Goal: Book appointment/travel/reservation

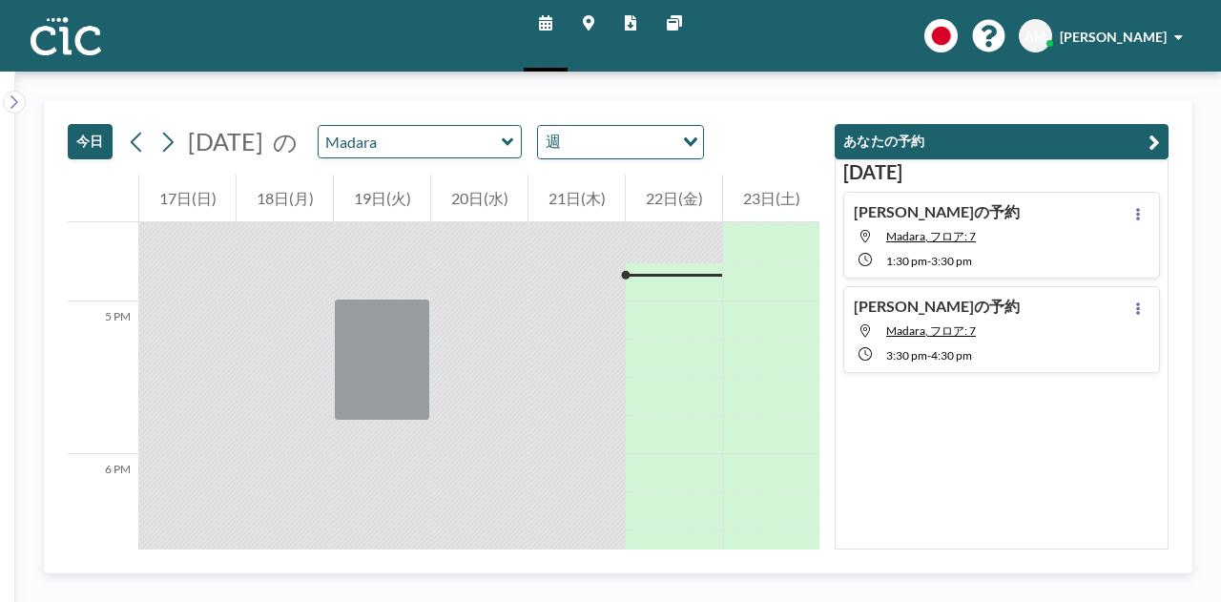
scroll to position [2519, 0]
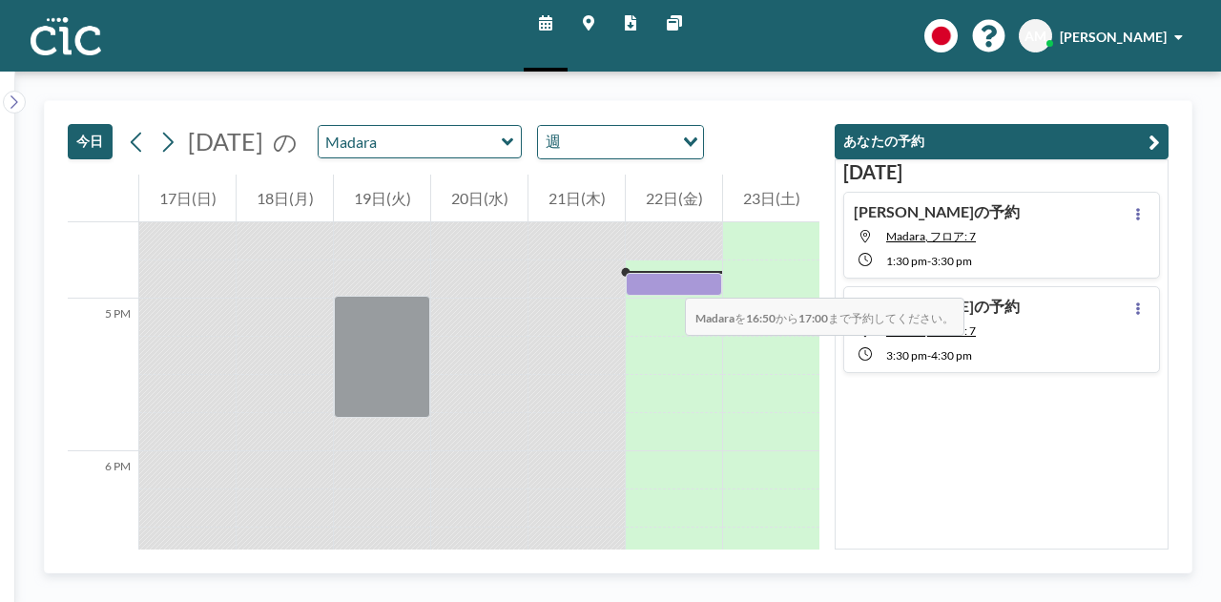
click at [666, 279] on div at bounding box center [674, 284] width 96 height 23
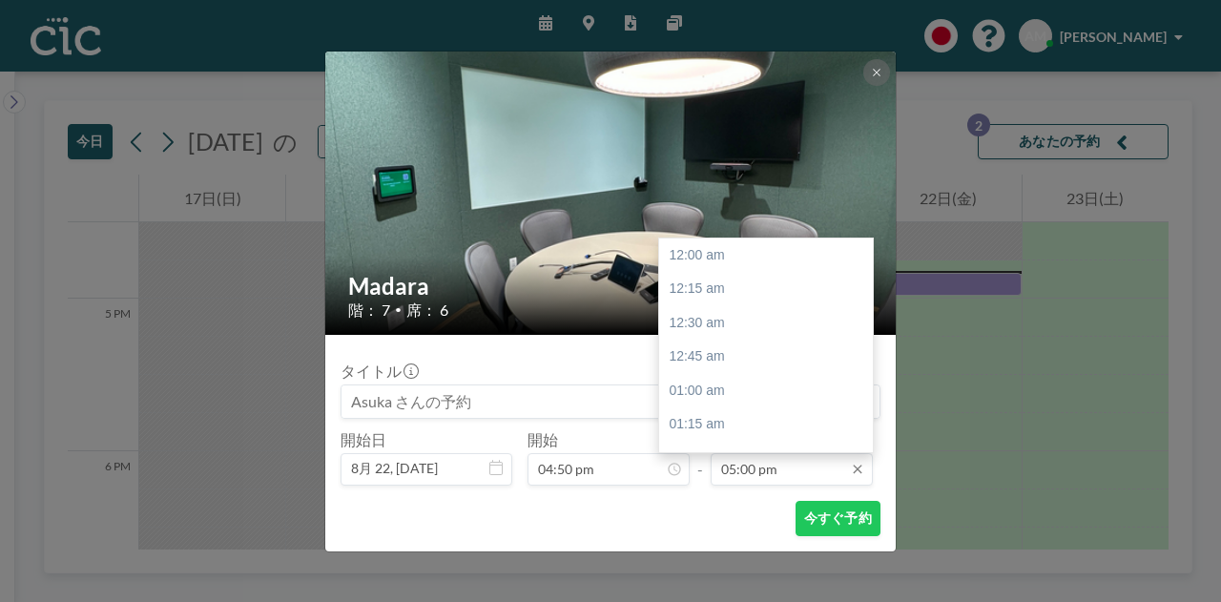
scroll to position [2309, 0]
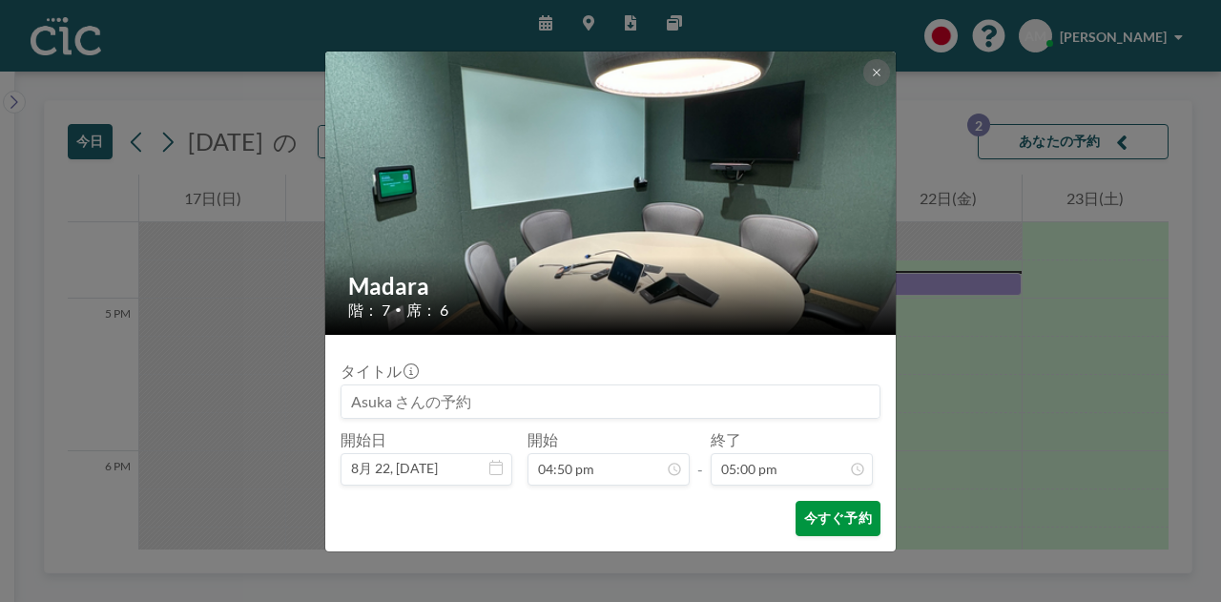
click at [817, 506] on button "今すぐ予約" at bounding box center [838, 518] width 85 height 35
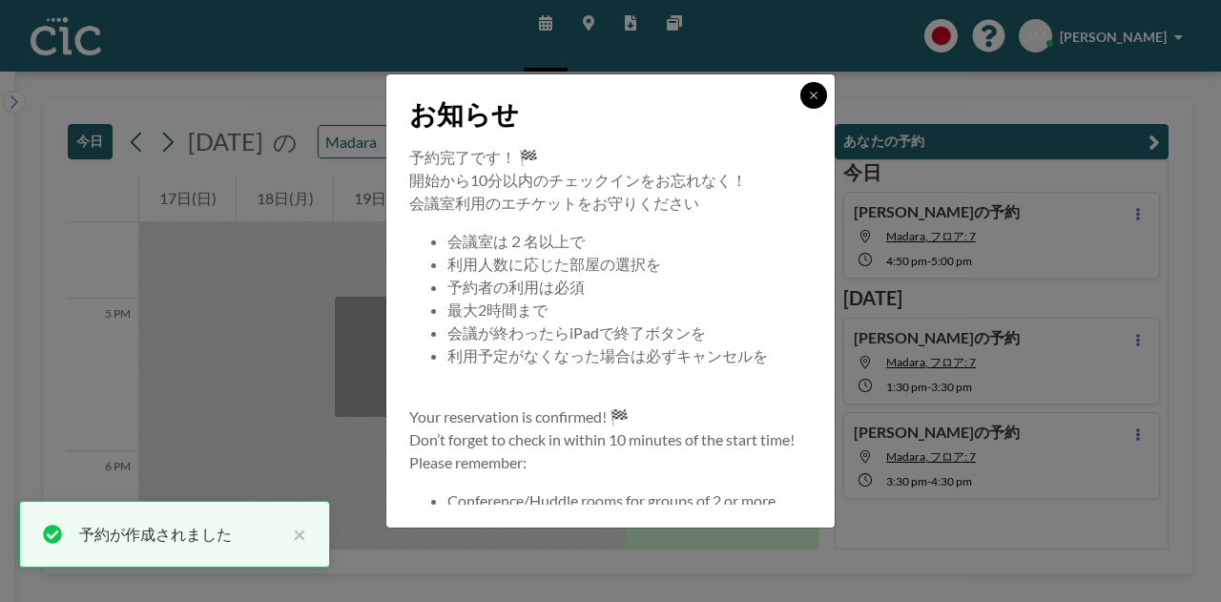
click at [814, 96] on icon at bounding box center [813, 95] width 7 height 7
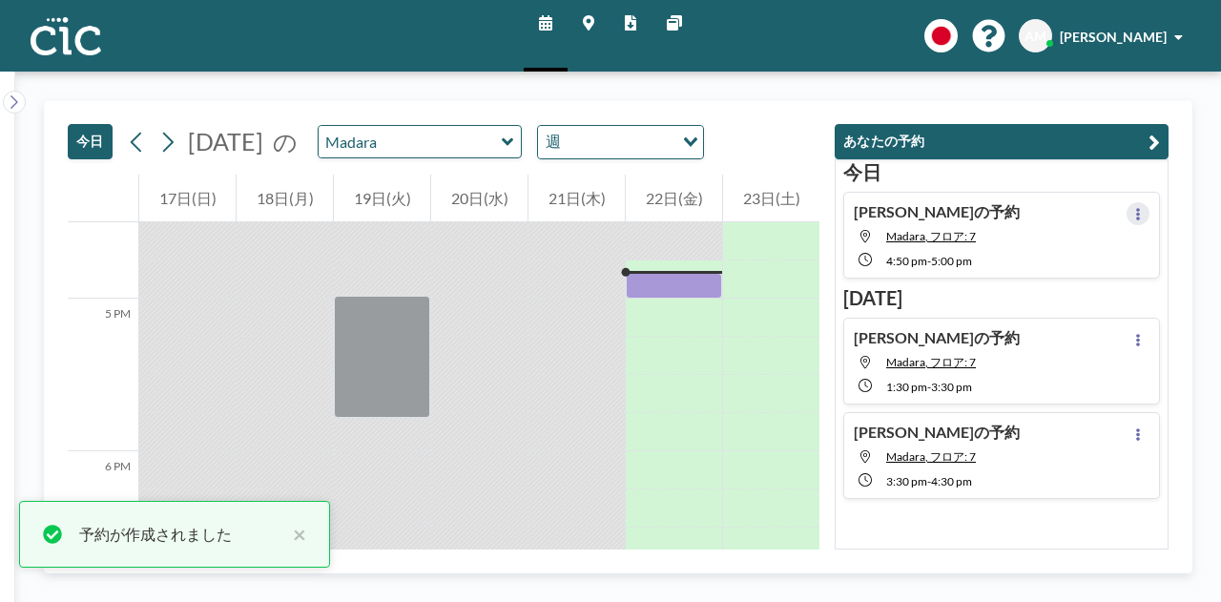
click at [1135, 213] on button at bounding box center [1138, 213] width 23 height 23
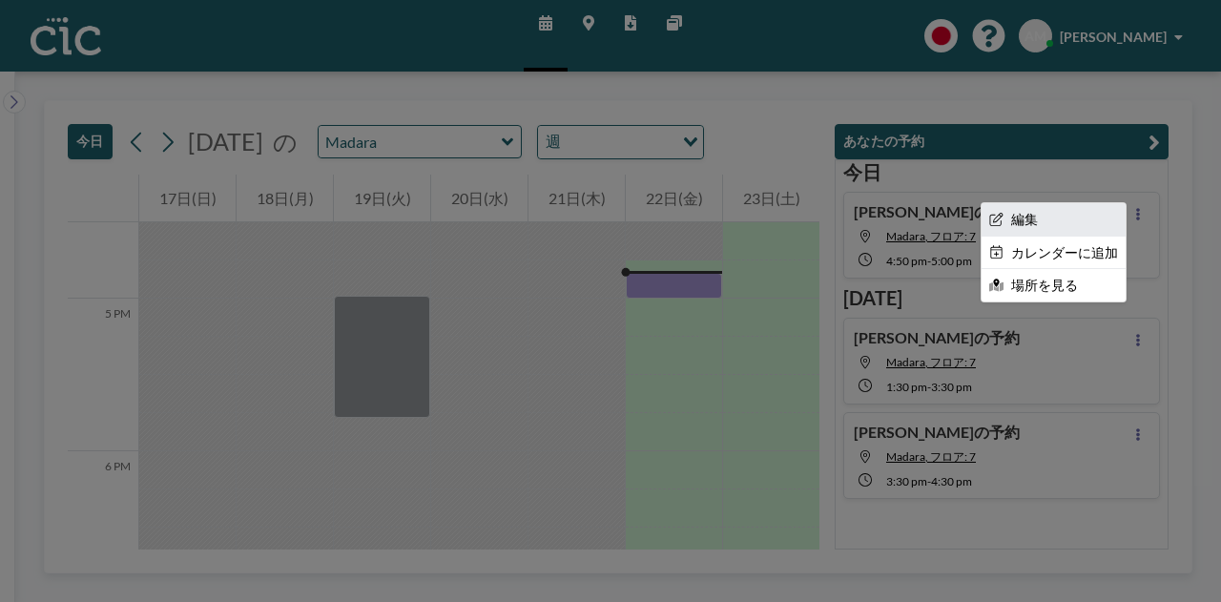
click at [1062, 218] on li "編集" at bounding box center [1054, 219] width 144 height 32
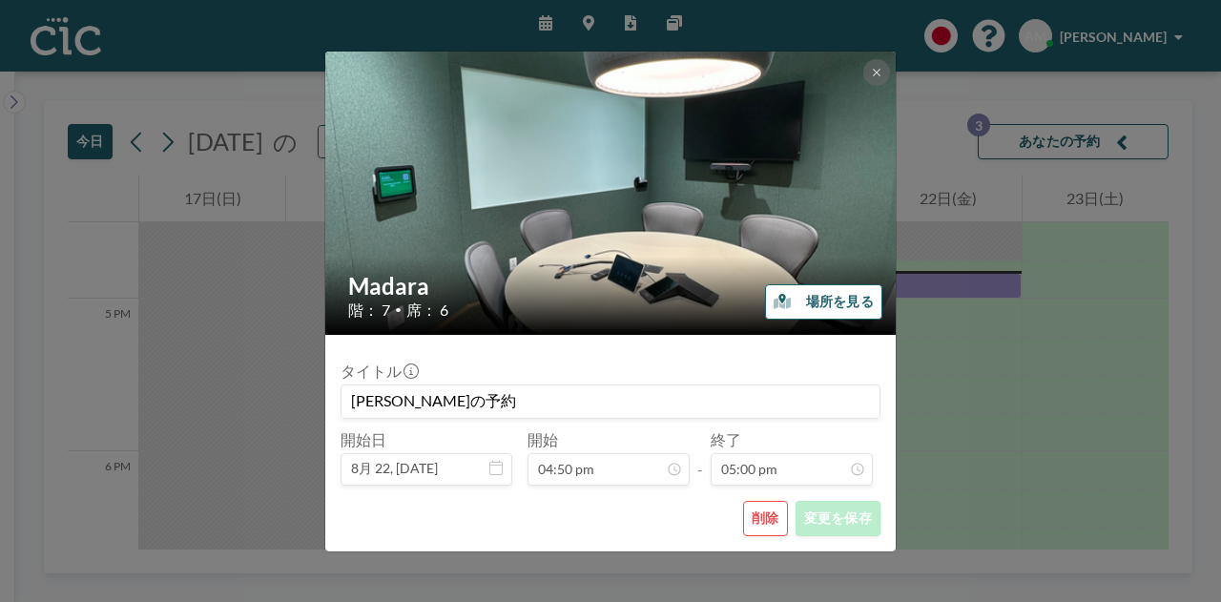
click at [775, 515] on button "削除" at bounding box center [765, 518] width 45 height 35
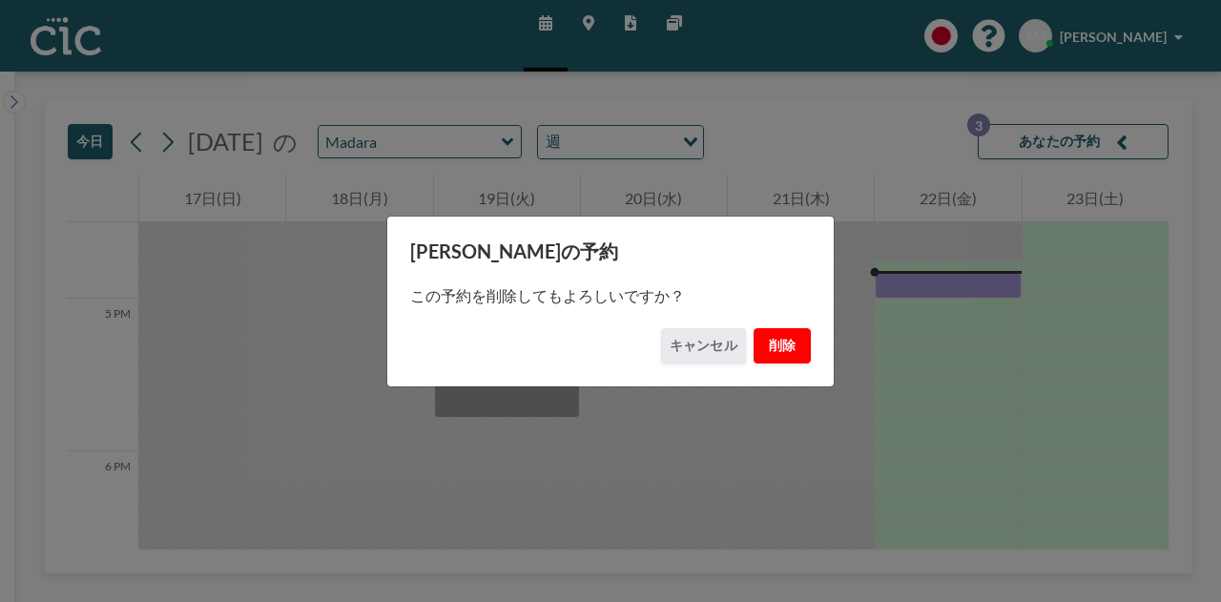
click at [767, 340] on button "削除" at bounding box center [782, 345] width 57 height 35
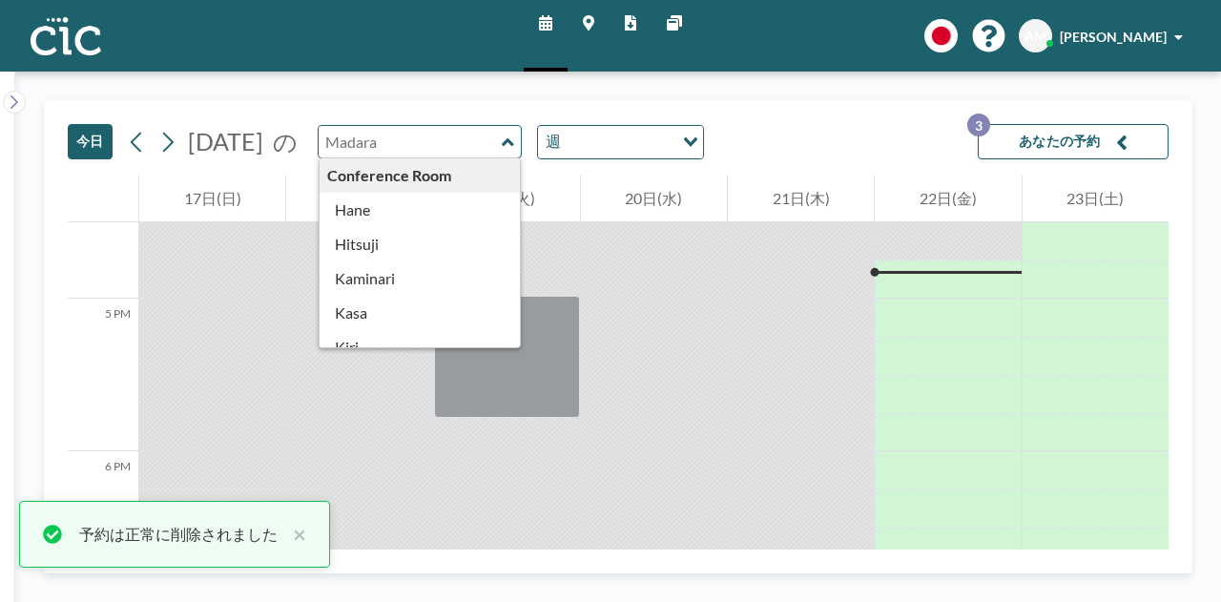
click at [502, 149] on input "text" at bounding box center [410, 141] width 183 height 31
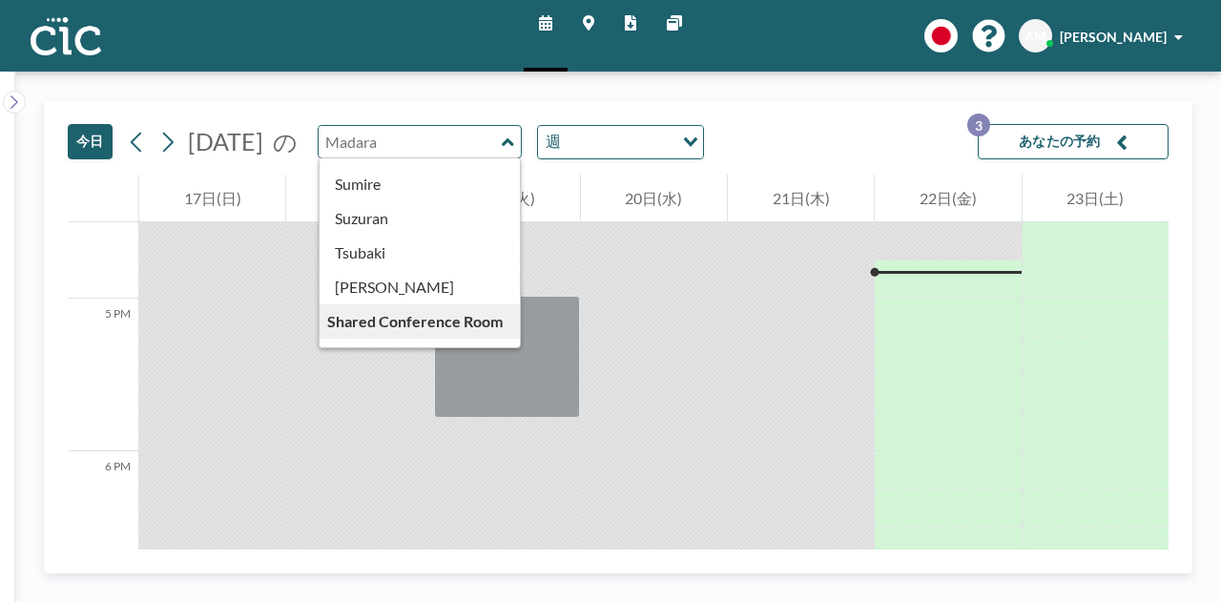
scroll to position [850, 0]
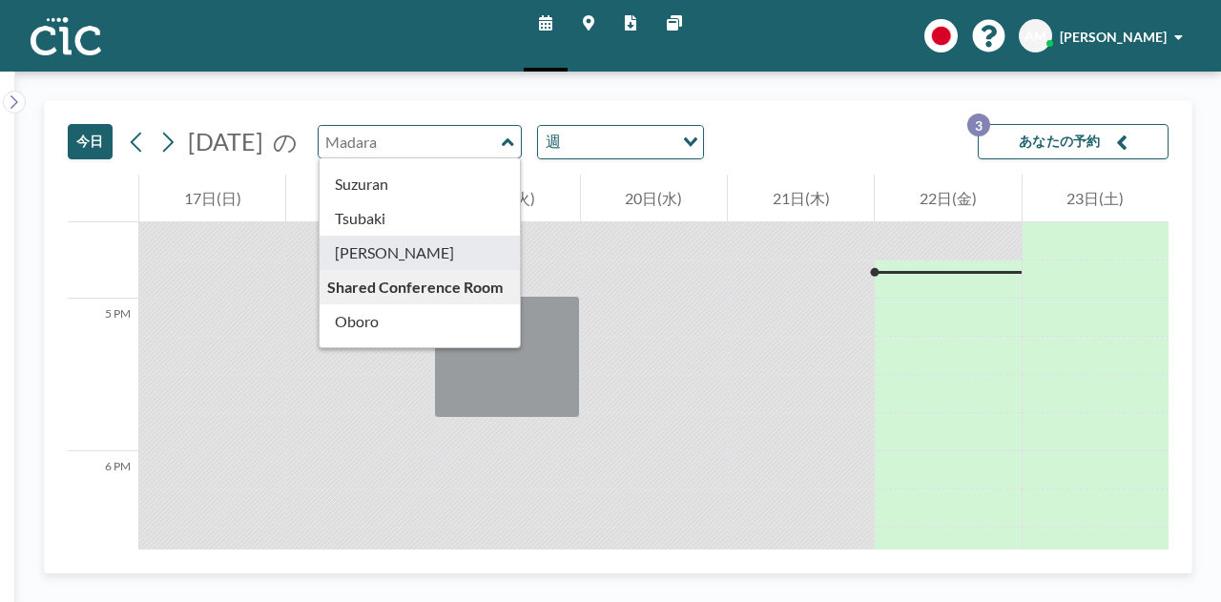
type input "[PERSON_NAME]"
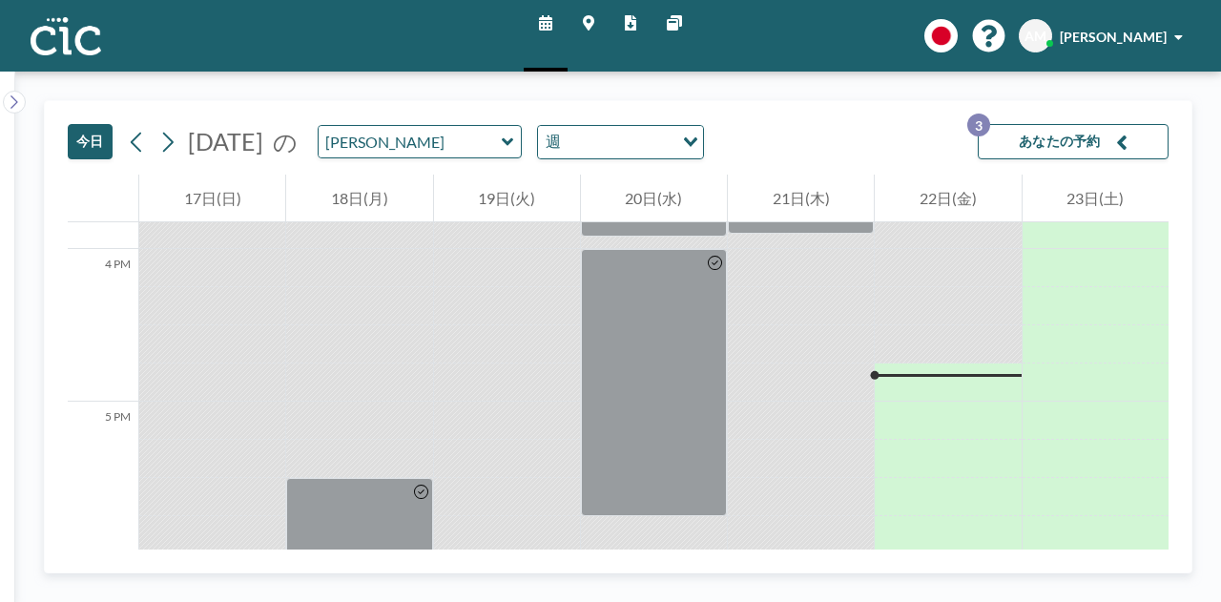
scroll to position [2519, 0]
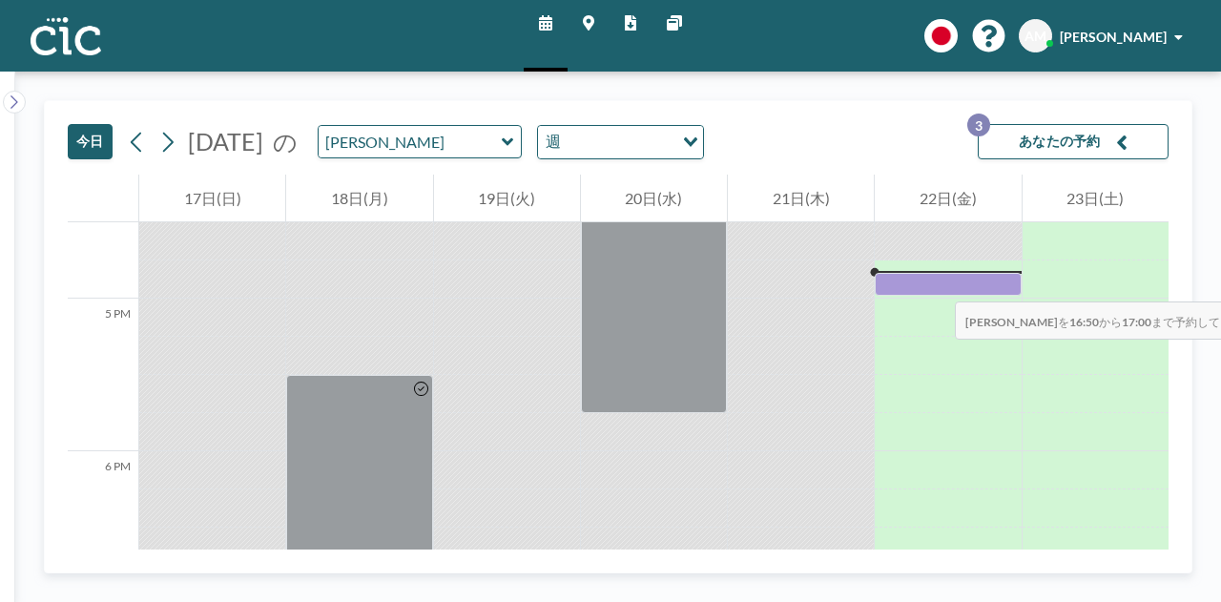
click at [936, 282] on div at bounding box center [948, 284] width 146 height 23
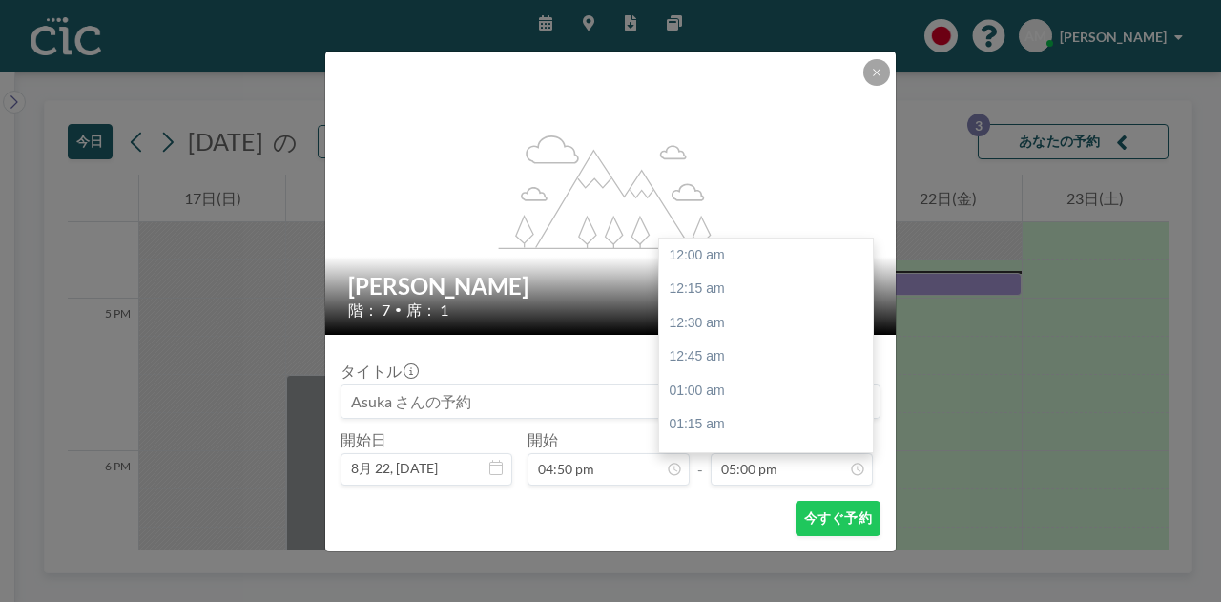
scroll to position [2309, 0]
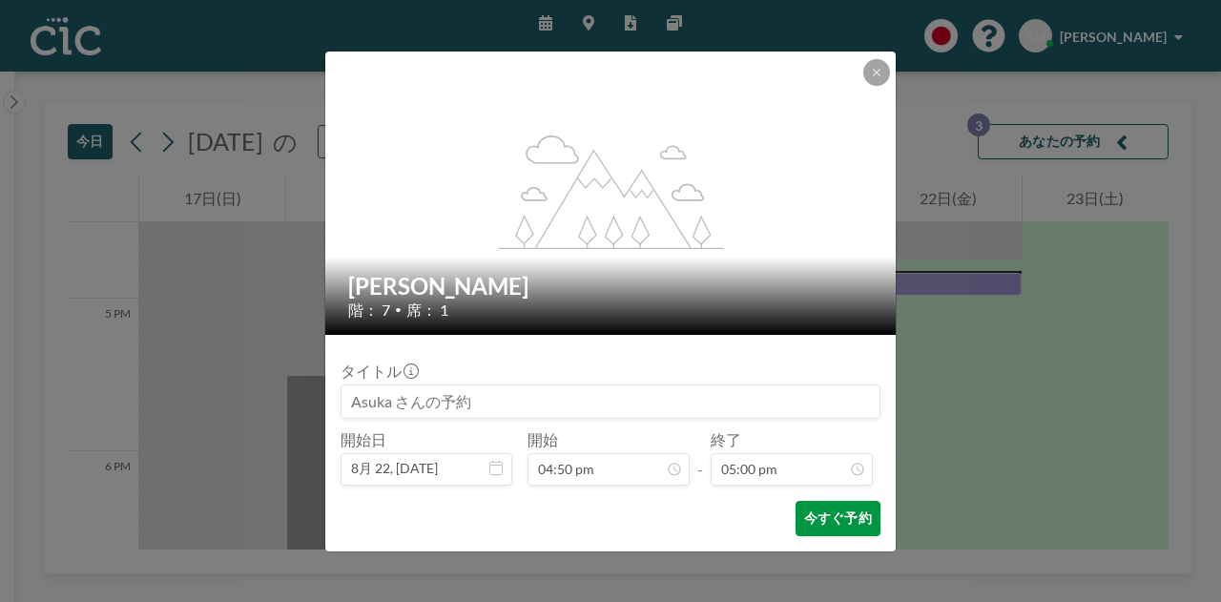
click at [825, 512] on button "今すぐ予約" at bounding box center [838, 518] width 85 height 35
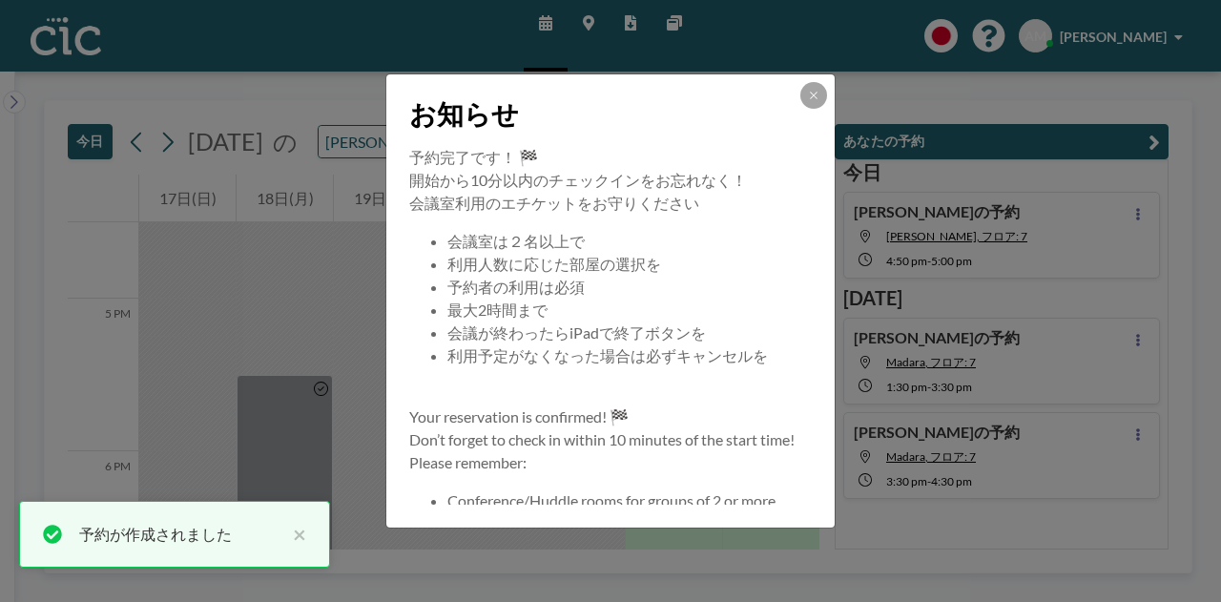
click at [805, 106] on div at bounding box center [813, 95] width 27 height 27
click at [809, 91] on icon at bounding box center [813, 95] width 11 height 11
